Goal: Transaction & Acquisition: Subscribe to service/newsletter

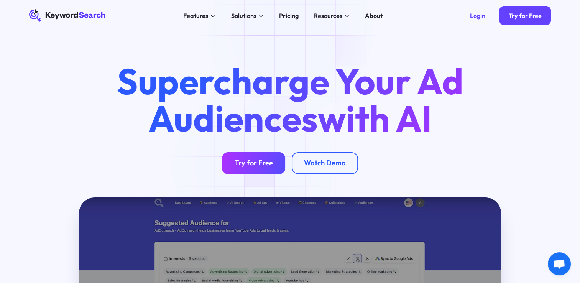
click at [256, 167] on div "Try for Free" at bounding box center [254, 163] width 38 height 9
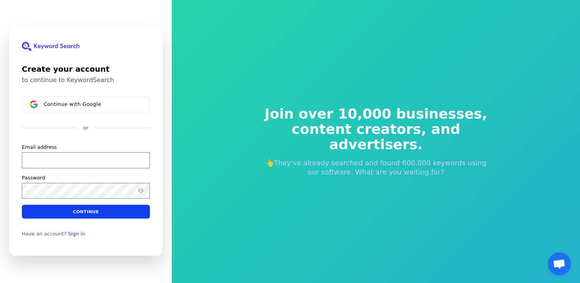
click at [314, 84] on div "Join over 10,000 businesses, content creators, and advertisers. 👆They've alread…" at bounding box center [376, 142] width 258 height 132
